Goal: Find specific page/section: Find specific page/section

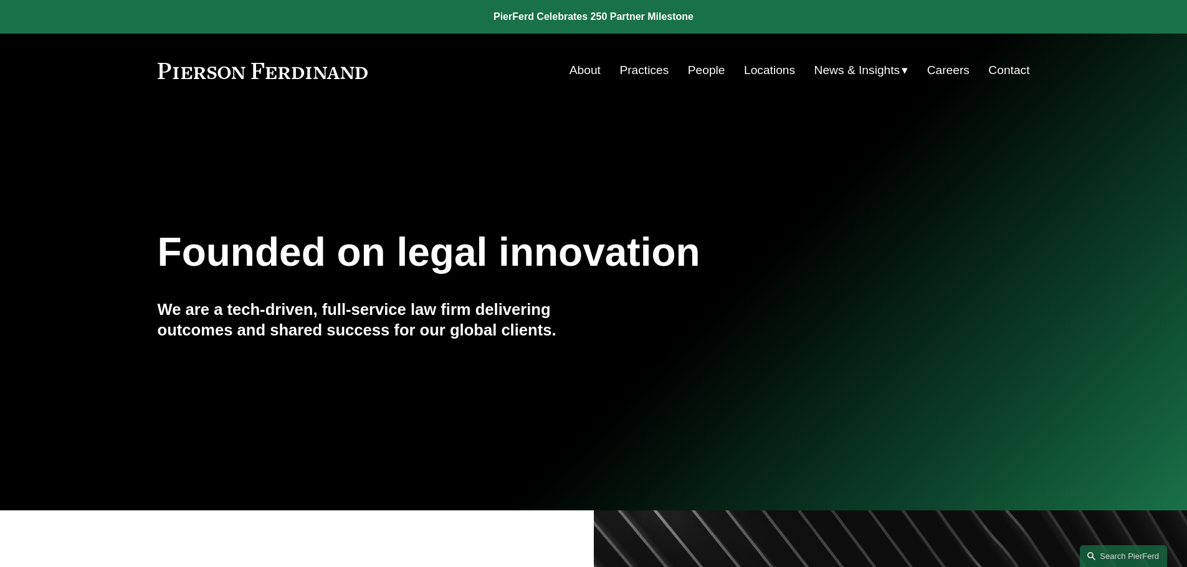
click at [746, 70] on link "Locations" at bounding box center [769, 71] width 51 height 24
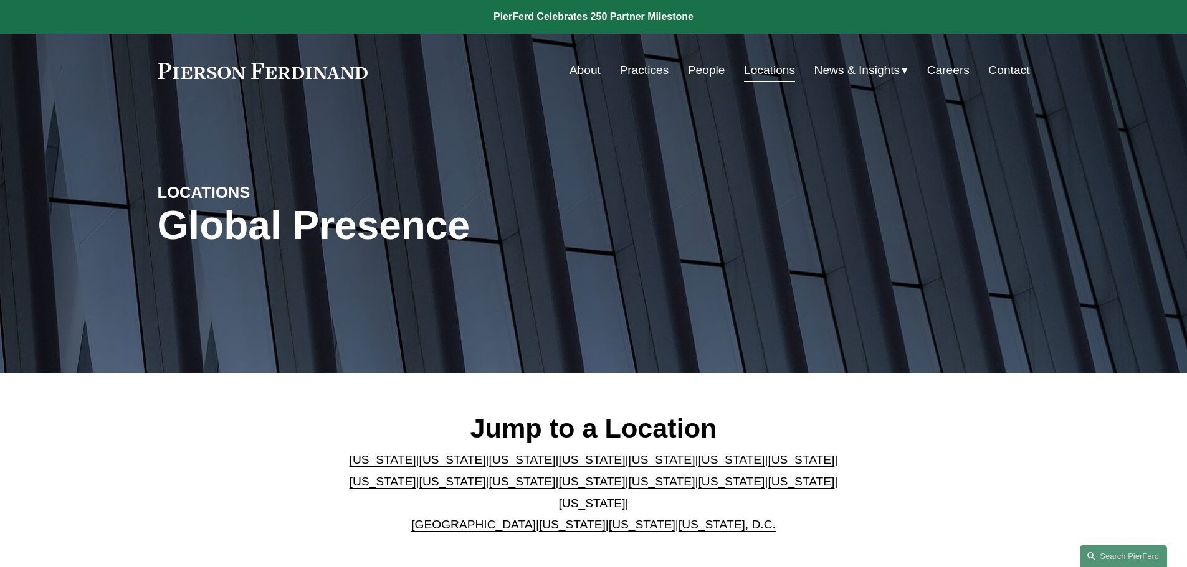
click at [625, 497] on link "[US_STATE]" at bounding box center [592, 503] width 67 height 13
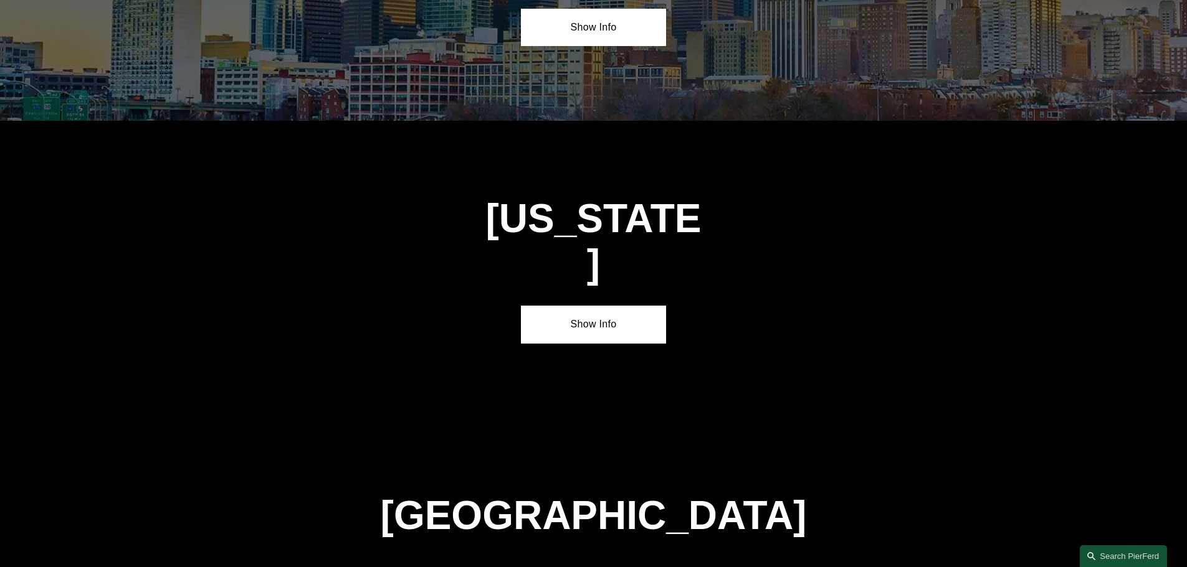
scroll to position [4239, 0]
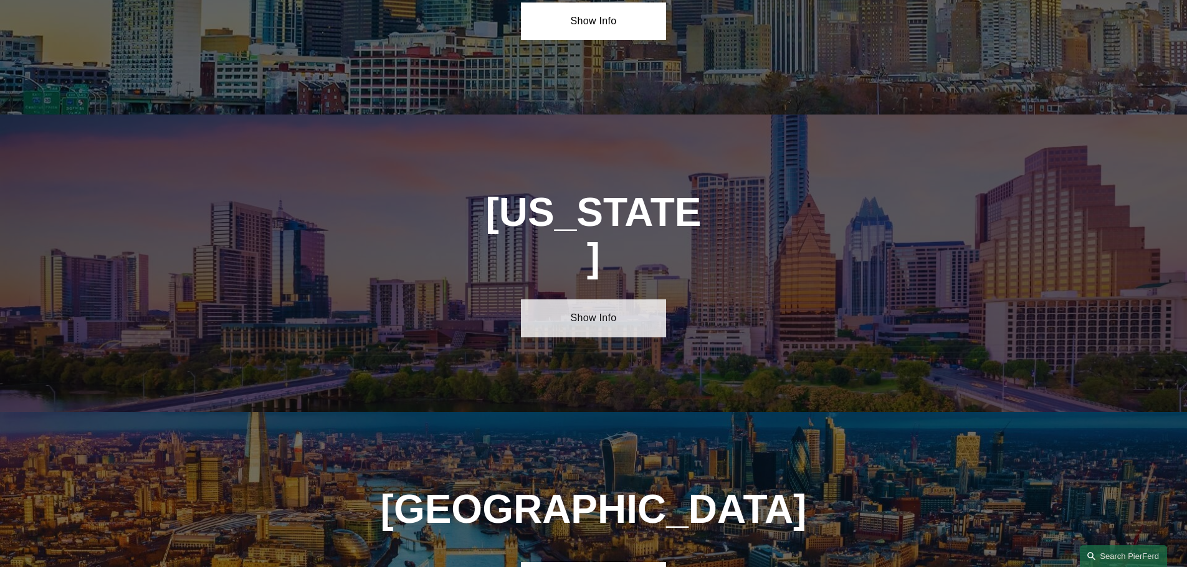
click at [581, 300] on link "Show Info" at bounding box center [593, 318] width 145 height 37
